Goal: Task Accomplishment & Management: Manage account settings

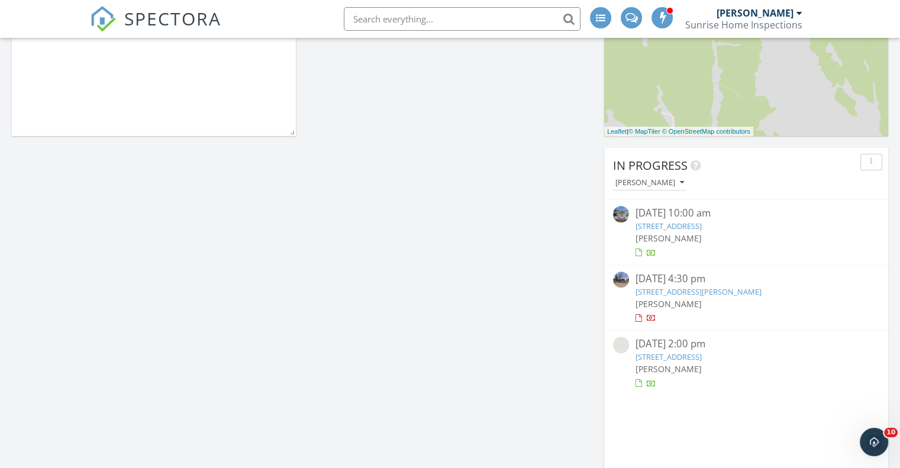
scroll to position [474, 0]
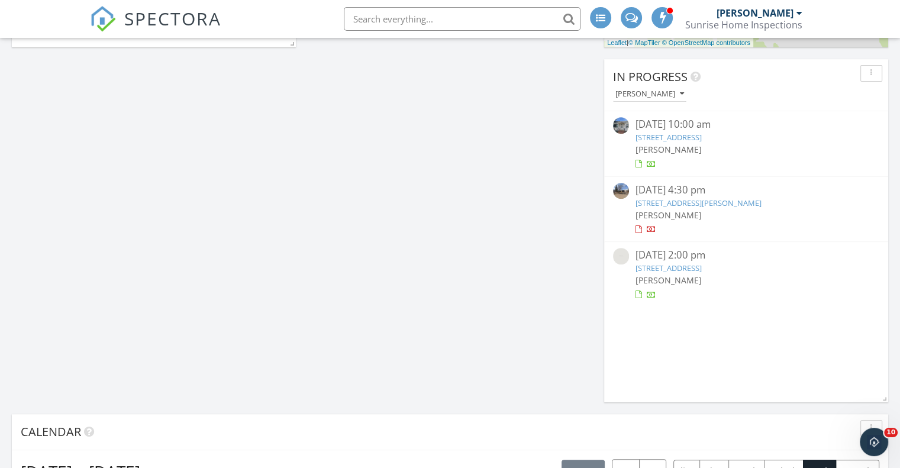
click at [691, 137] on link "1050 N 1st St, Raton, NM 87740" at bounding box center [668, 137] width 66 height 11
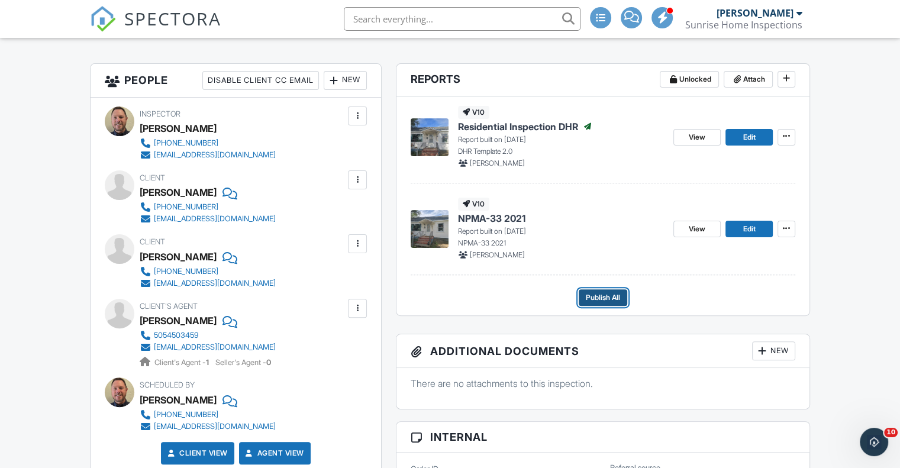
click at [599, 298] on span "Publish All" at bounding box center [603, 298] width 34 height 12
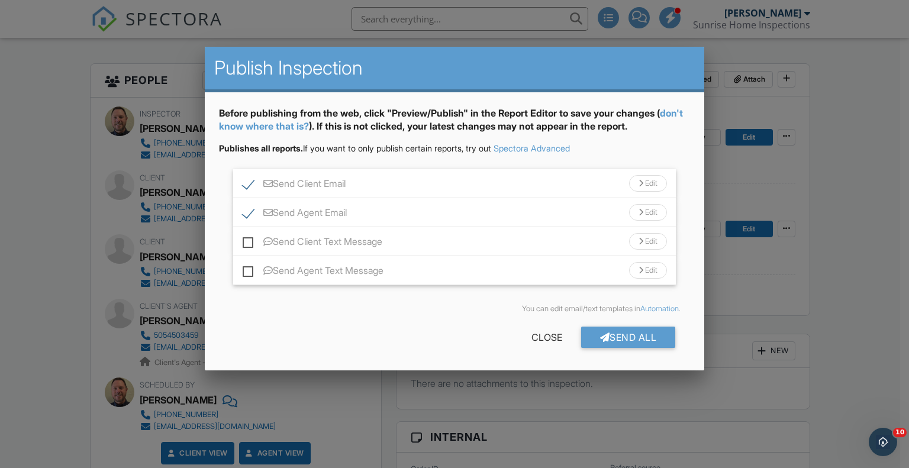
click at [642, 339] on div "Send All" at bounding box center [628, 337] width 95 height 21
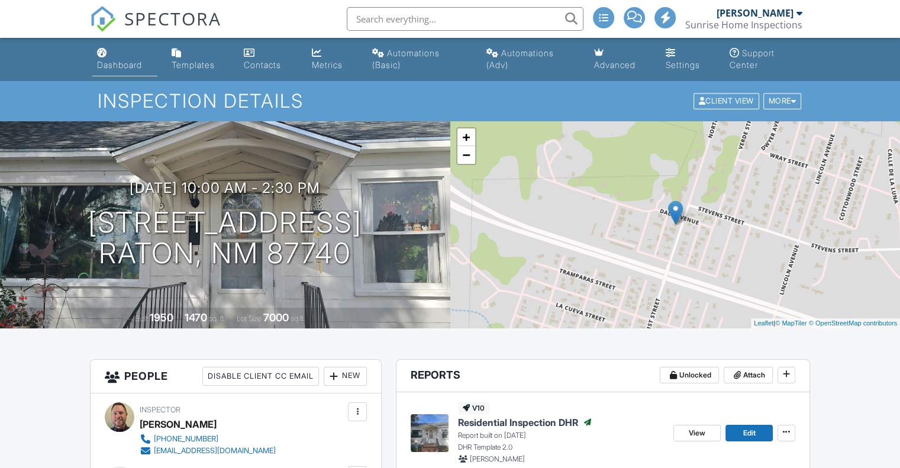
click at [128, 63] on div "Dashboard" at bounding box center [119, 65] width 45 height 10
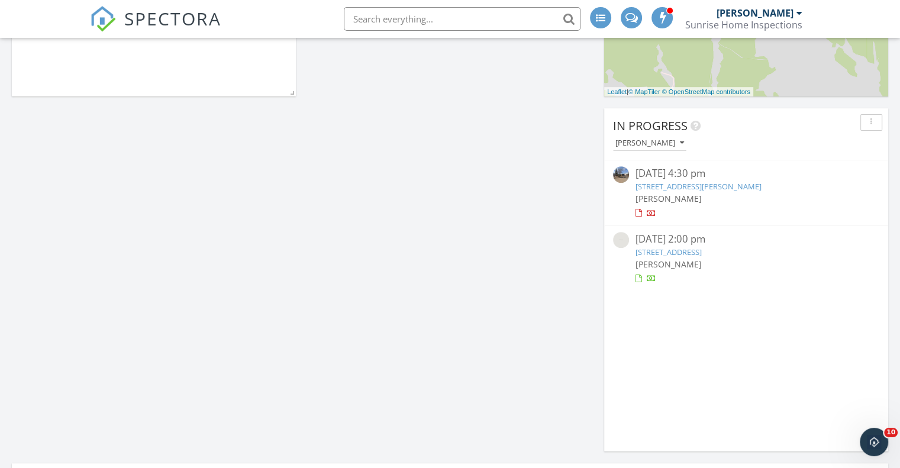
scroll to position [474, 0]
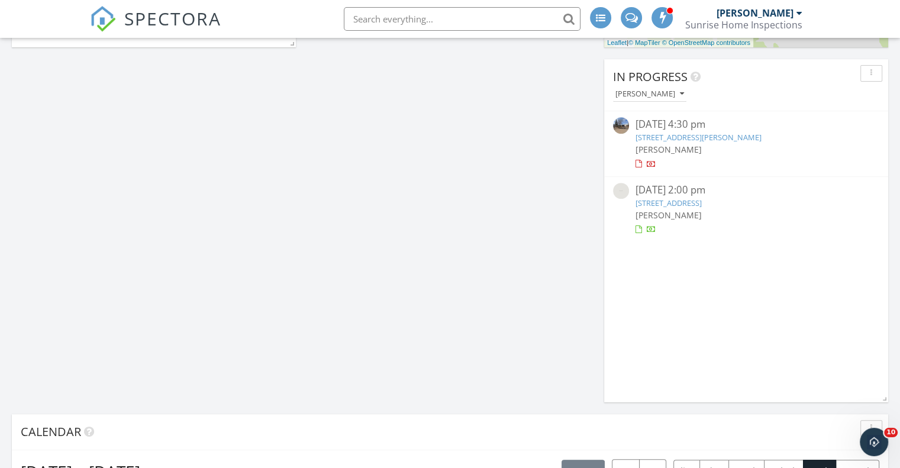
click at [714, 137] on link "2405 Calle Bonita, Las Vegas, NM 87701" at bounding box center [698, 137] width 126 height 11
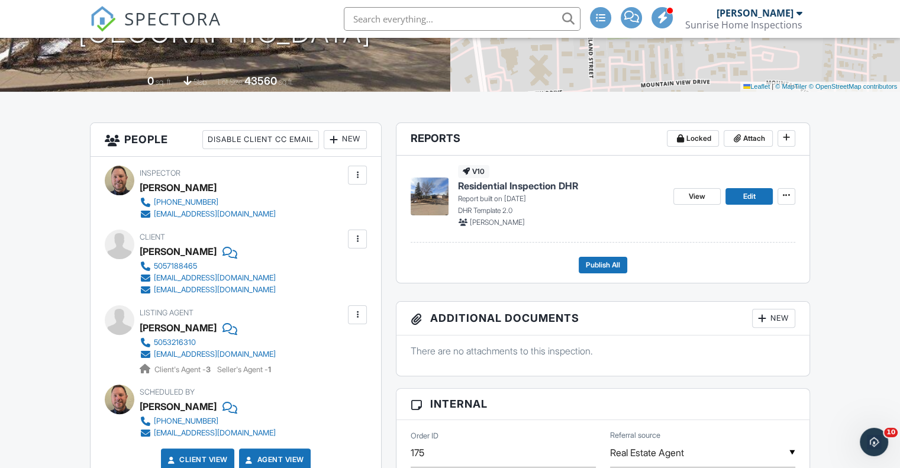
click at [549, 184] on span "Residential Inspection DHR" at bounding box center [518, 185] width 120 height 13
